Goal: Task Accomplishment & Management: Manage account settings

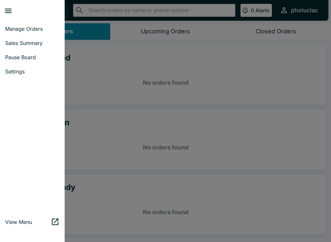
click at [7, 55] on span "Pause Board" at bounding box center [32, 57] width 54 height 6
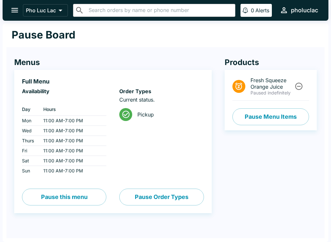
click at [40, 202] on button "Pause this menu" at bounding box center [64, 197] width 84 height 17
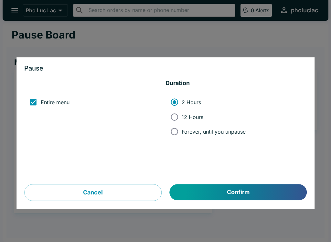
click at [263, 185] on button "Confirm" at bounding box center [238, 192] width 137 height 16
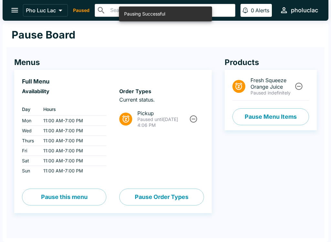
click at [16, 10] on icon "open drawer" at bounding box center [14, 10] width 9 height 9
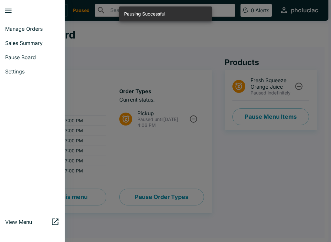
click at [12, 26] on span "Manage Orders" at bounding box center [32, 29] width 54 height 6
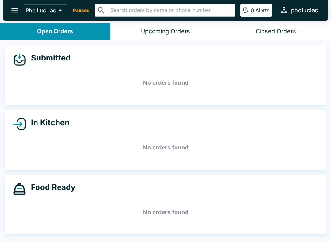
click at [12, 6] on icon "open drawer" at bounding box center [14, 10] width 9 height 9
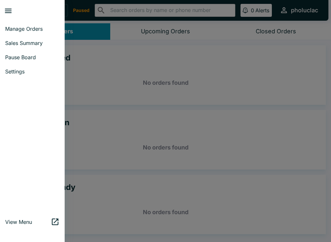
click at [12, 55] on span "Pause Board" at bounding box center [32, 57] width 54 height 6
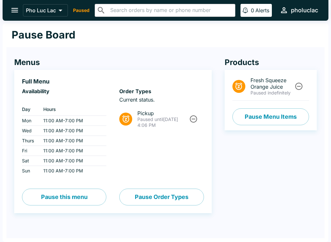
click at [192, 117] on icon "Unpause" at bounding box center [193, 119] width 9 height 9
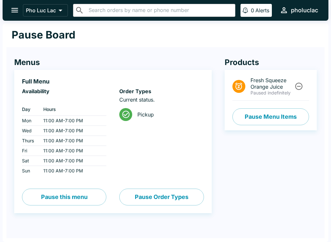
click at [15, 11] on icon "open drawer" at bounding box center [14, 10] width 9 height 9
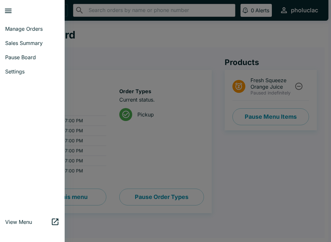
click at [9, 27] on span "Manage Orders" at bounding box center [32, 29] width 54 height 6
